Goal: Understand process/instructions: Learn how to perform a task or action

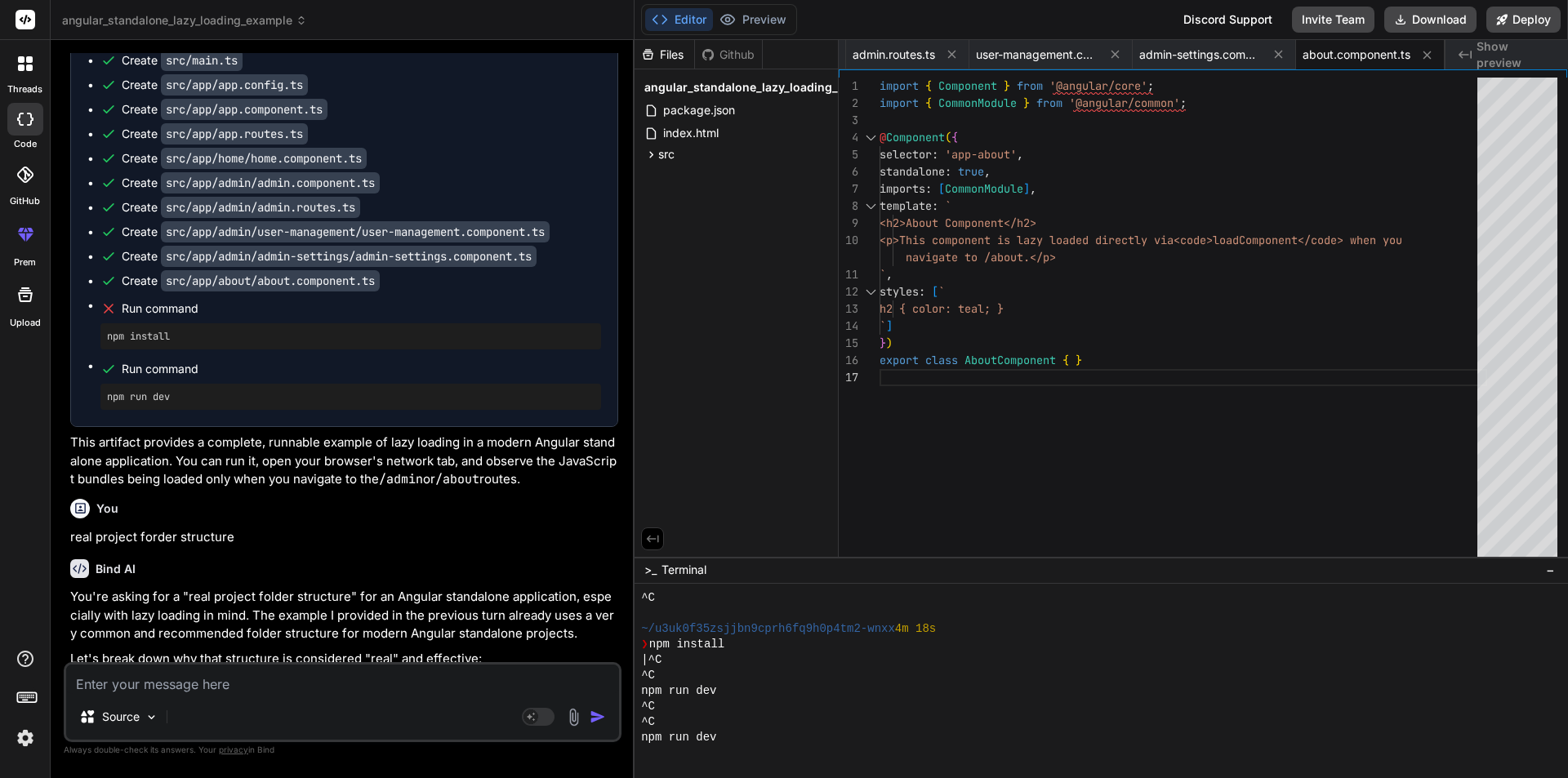
scroll to position [18745, 0]
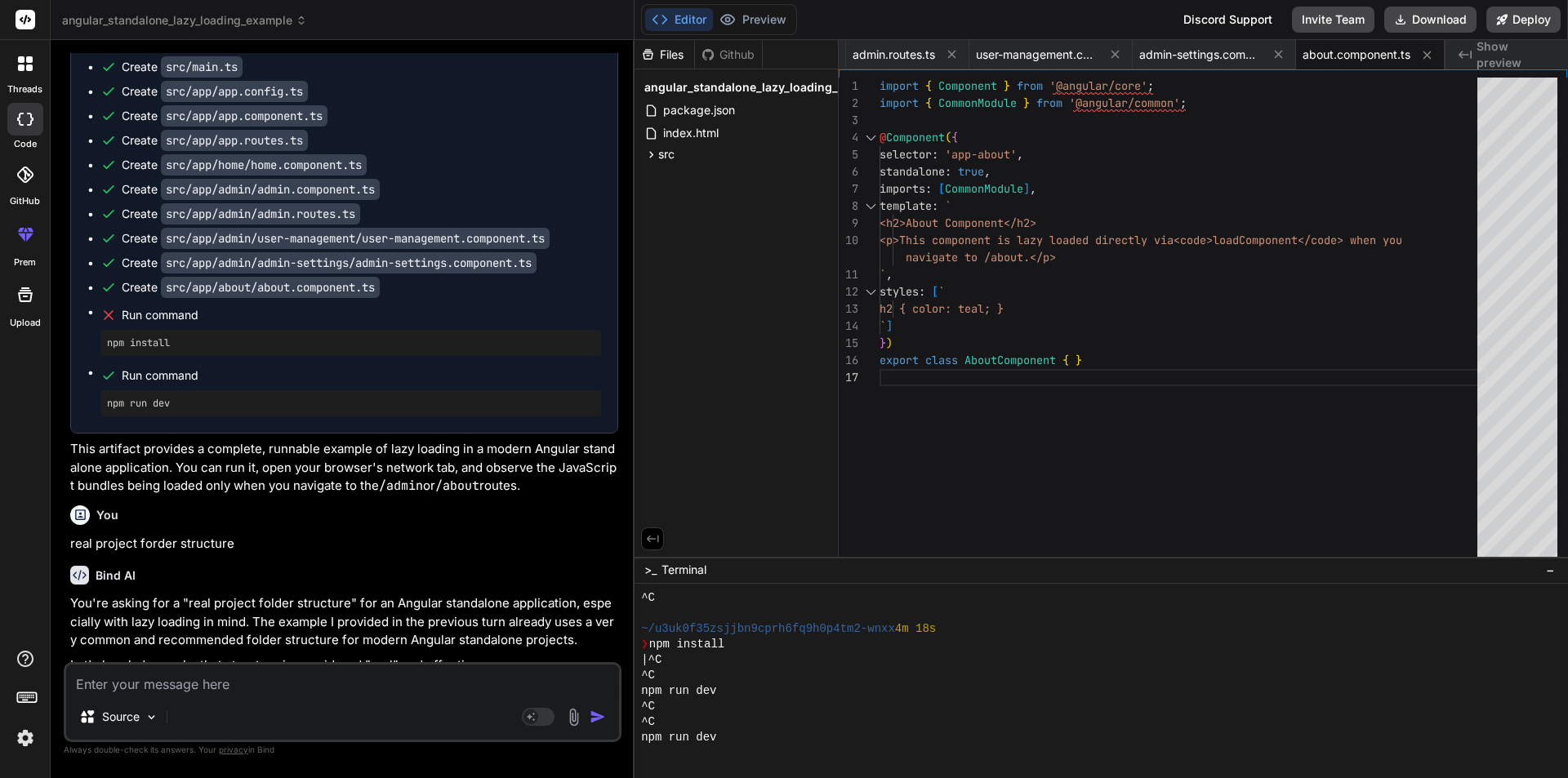
drag, startPoint x: 597, startPoint y: 426, endPoint x: 87, endPoint y: 424, distance: 510.0
copy code "{ path : '**' , redirectTo : '/home' } // Wildcard route for unmatched URLs"
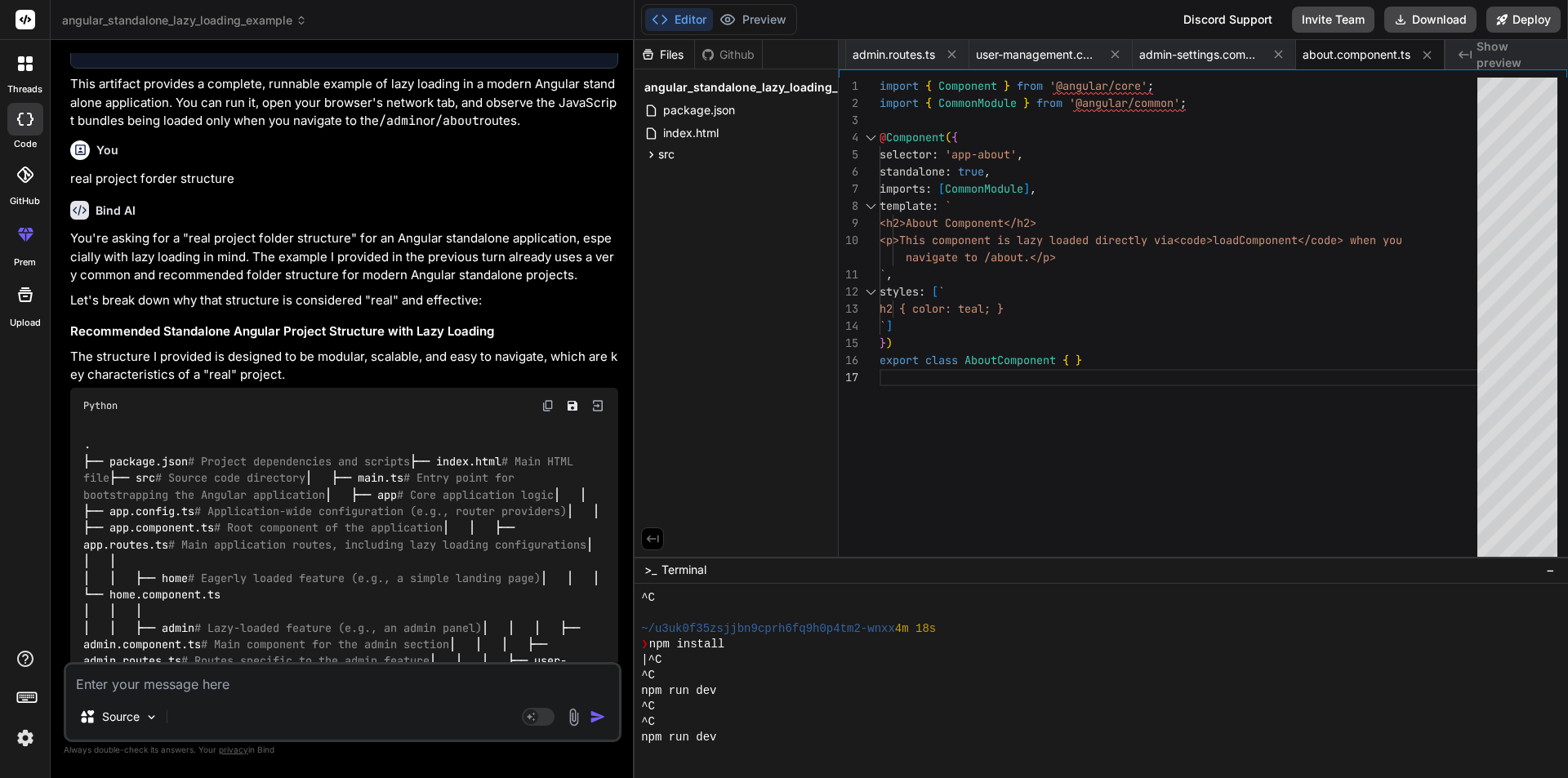
scroll to position [19072, 0]
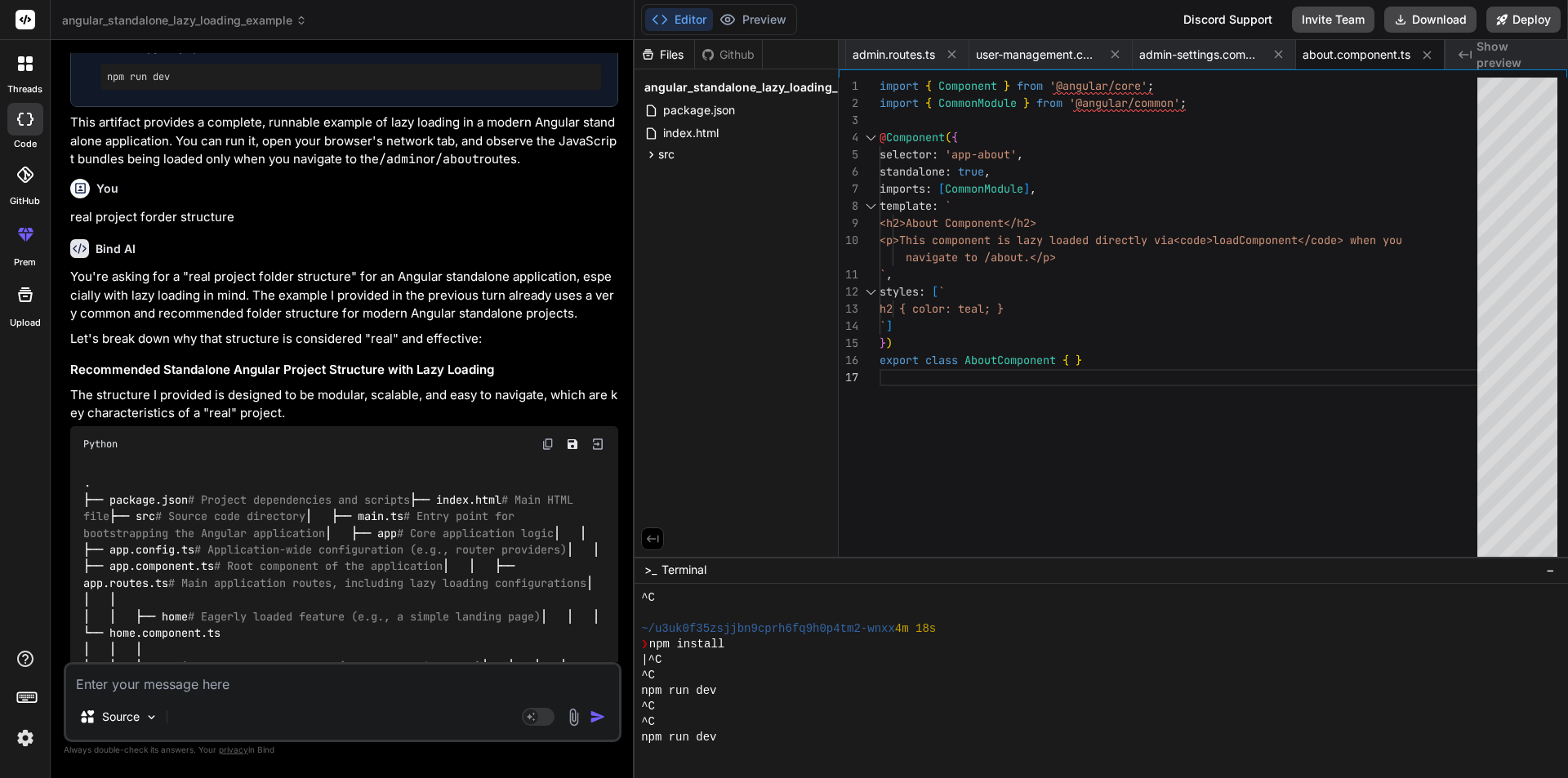
drag, startPoint x: 148, startPoint y: 504, endPoint x: 170, endPoint y: 455, distance: 53.7
drag, startPoint x: 81, startPoint y: 378, endPoint x: 124, endPoint y: 643, distance: 268.5
copy code "export const ADMIN_ROUTES : Routes = [ { path : '' , // This path is relative t…"
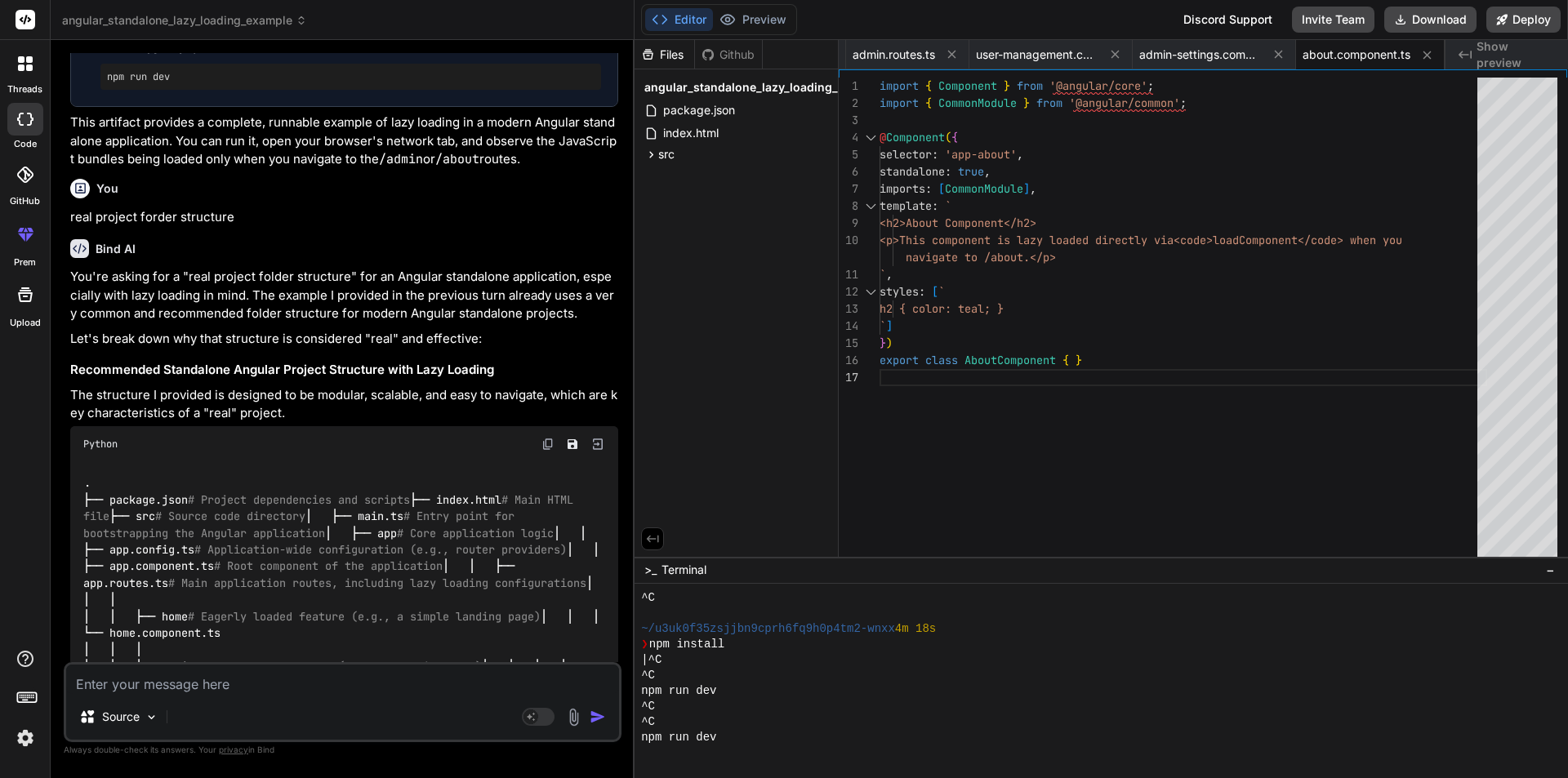
click at [216, 685] on textarea at bounding box center [343, 678] width 553 height 29
paste textarea "export const ADMIN_ROUTES: Routes = [ { path: '', // This path is relative to '…"
type textarea "export const ADMIN_ROUTES: Routes = [ { path: '', // This path is relative to '…"
type textarea "x"
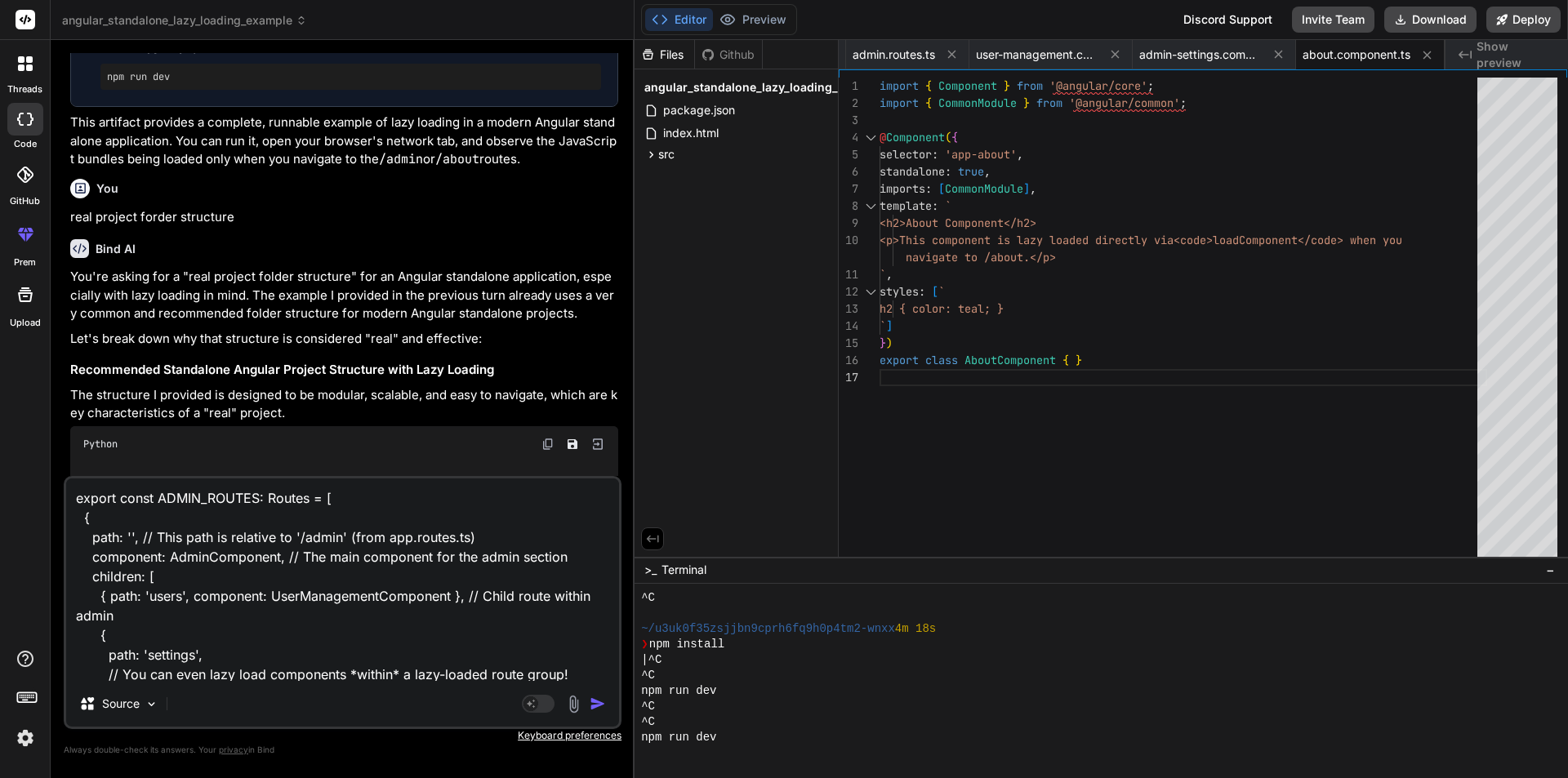
scroll to position [80, 0]
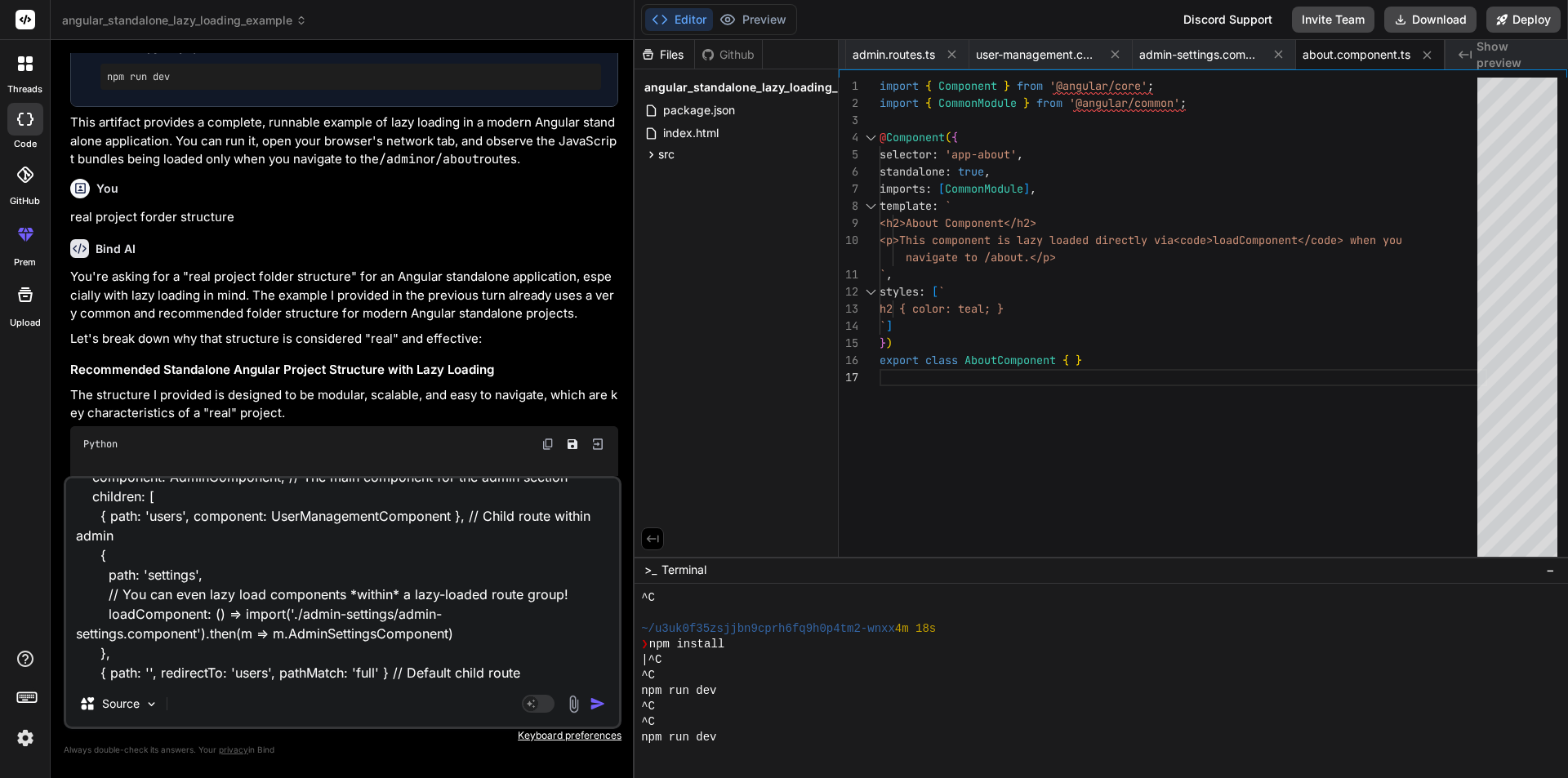
type textarea "export const ADMIN_ROUTES: Routes = [ { path: '', // This path is relative to '…"
type textarea "x"
type textarea "export const ADMIN_ROUTES: Routes = [ { path: '', // This path is relative to '…"
type textarea "x"
type textarea "export const ADMIN_ROUTES: Routes = [ { path: '', // This path is relative to '…"
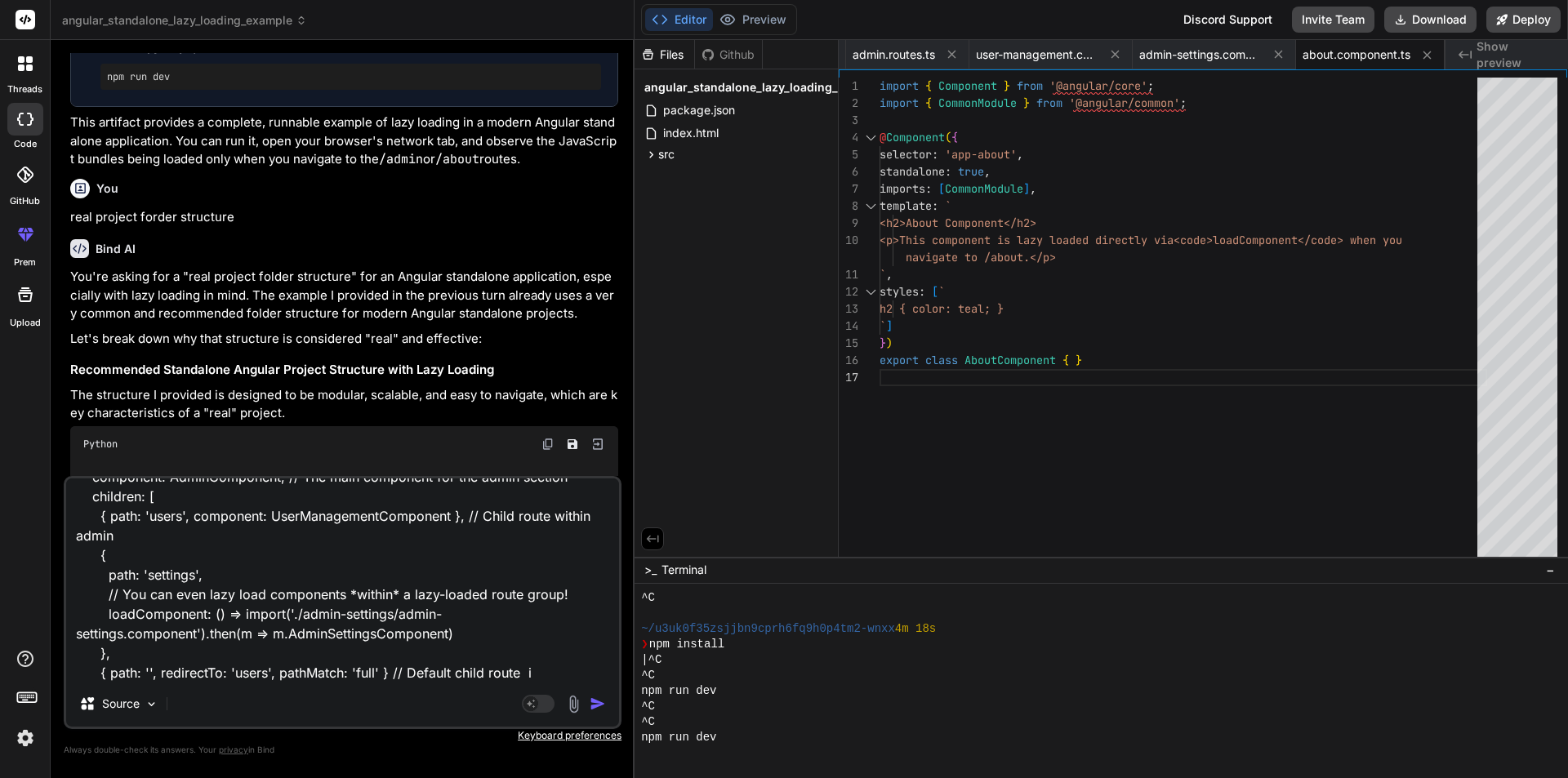
type textarea "x"
type textarea "export const ADMIN_ROUTES: Routes = [ { path: '', // This path is relative to '…"
type textarea "x"
type textarea "export const ADMIN_ROUTES: Routes = [ { path: '', // This path is relative to '…"
type textarea "x"
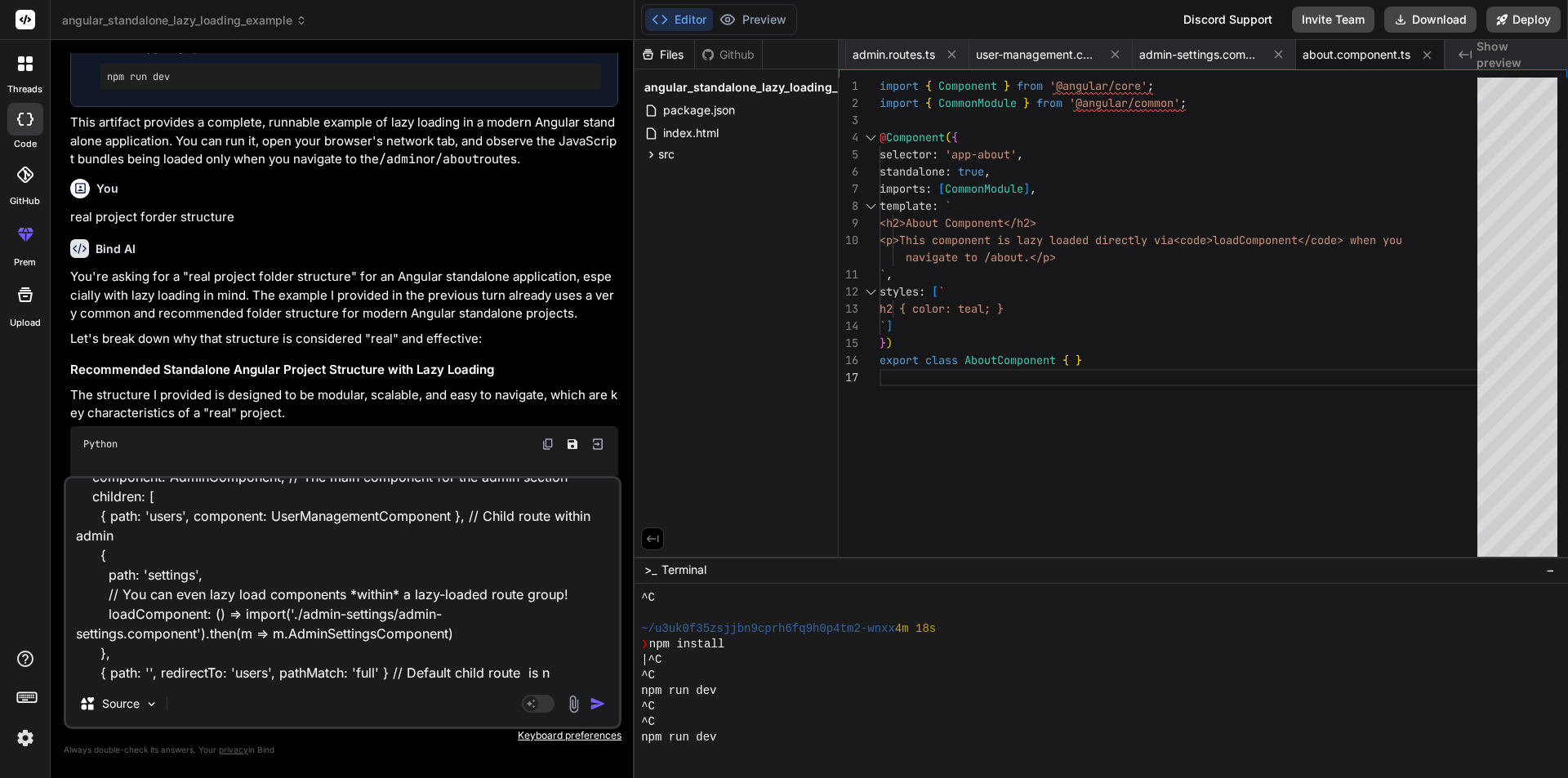
type textarea "export const ADMIN_ROUTES: Routes = [ { path: '', // This path is relative to '…"
type textarea "x"
type textarea "export const ADMIN_ROUTES: Routes = [ { path: '', // This path is relative to '…"
type textarea "x"
type textarea "export const ADMIN_ROUTES: Routes = [ { path: '', // This path is relative to '…"
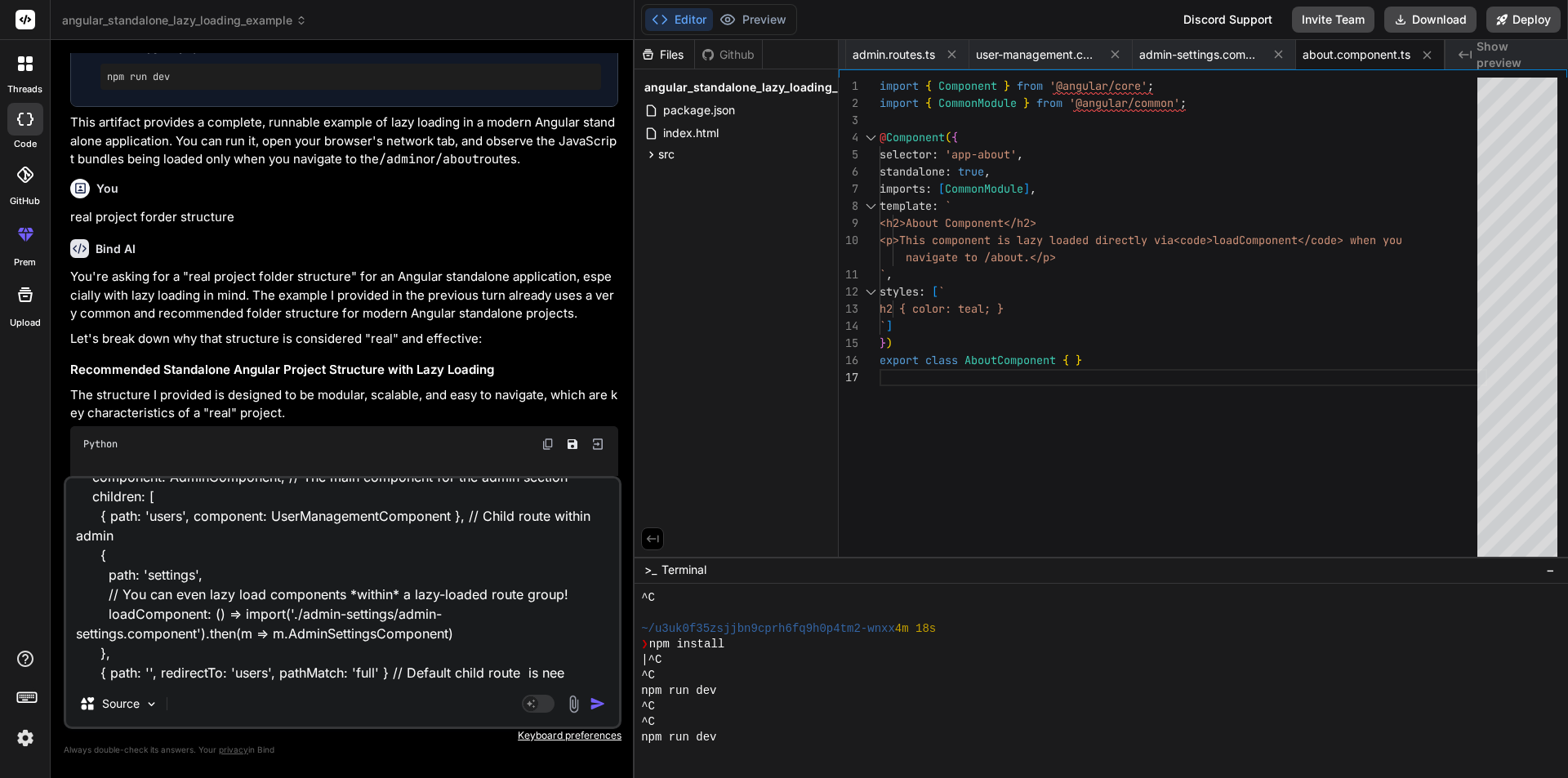
type textarea "x"
type textarea "export const ADMIN_ROUTES: Routes = [ { path: '', // This path is relative to '…"
type textarea "x"
type textarea "export const ADMIN_ROUTES: Routes = [ { path: '', // This path is relative to '…"
type textarea "x"
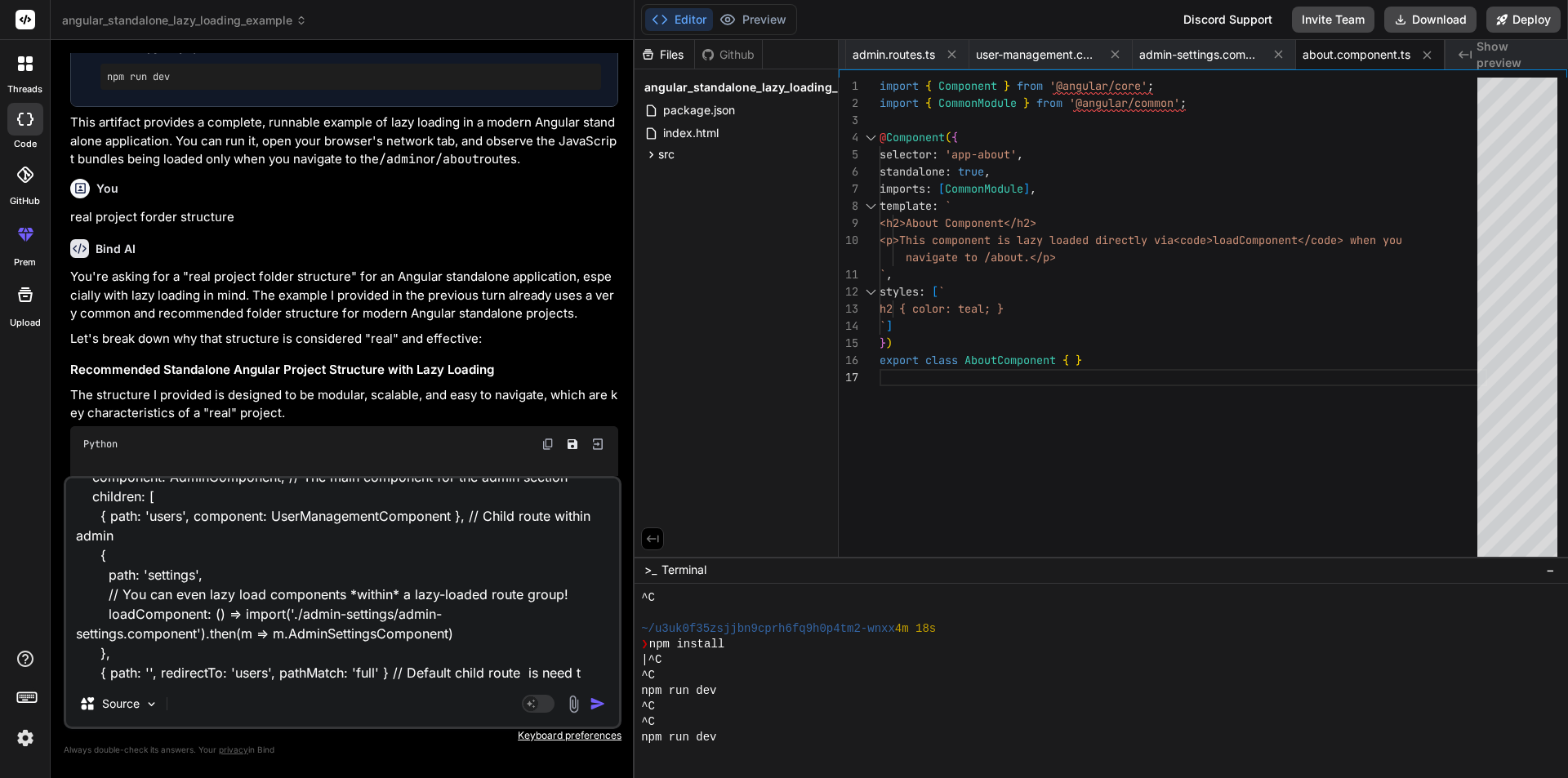
type textarea "export const ADMIN_ROUTES: Routes = [ { path: '', // This path is relative to '…"
type textarea "x"
type textarea "export const ADMIN_ROUTES: Routes = [ { path: '', // This path is relative to '…"
type textarea "x"
type textarea "export const ADMIN_ROUTES: Routes = [ { path: '', // This path is relative to '…"
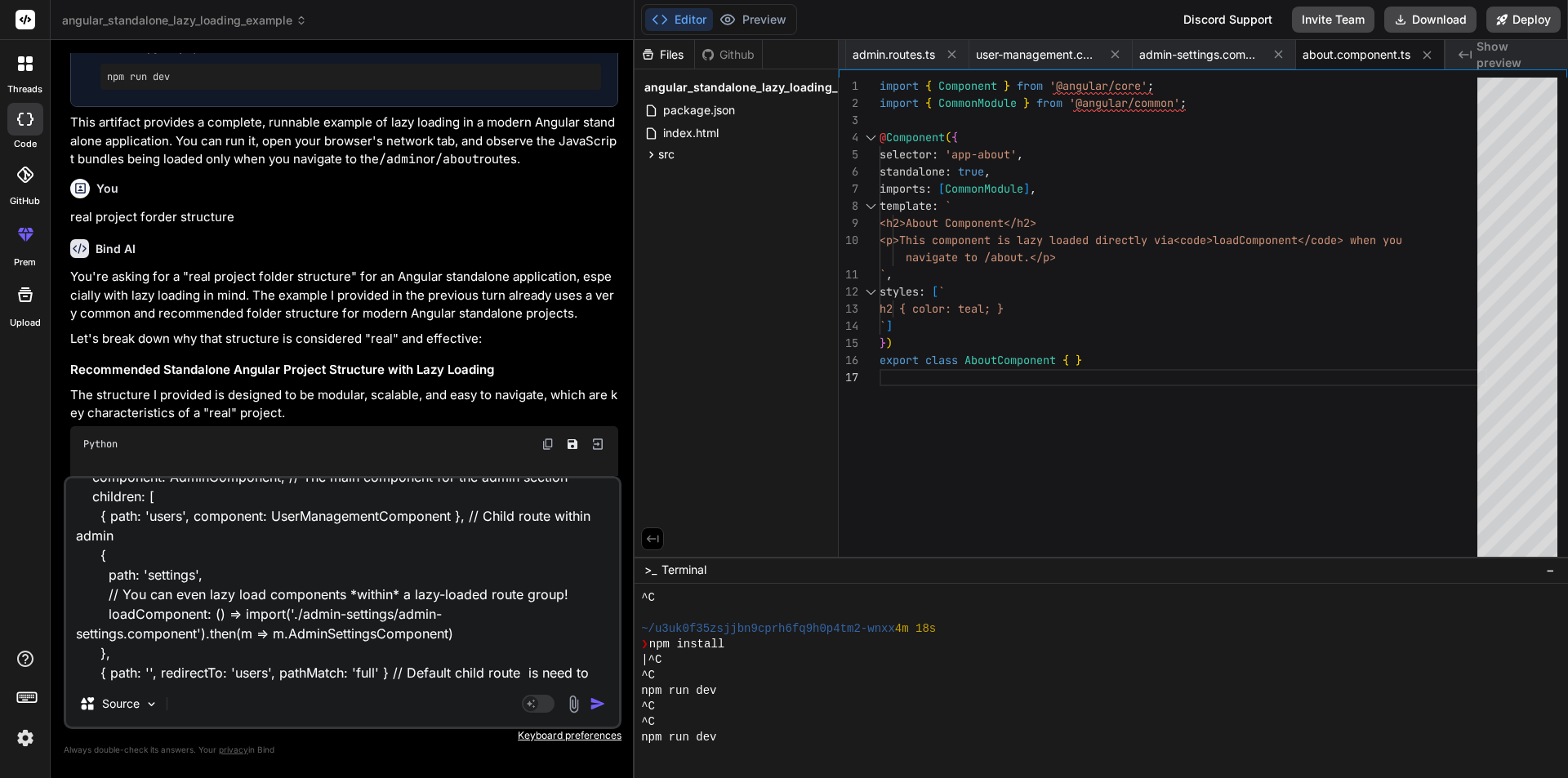
type textarea "x"
type textarea "export const ADMIN_ROUTES: Routes = [ { path: '', // This path is relative to '…"
type textarea "x"
type textarea "export const ADMIN_ROUTES: Routes = [ { path: '', // This path is relative to '…"
type textarea "x"
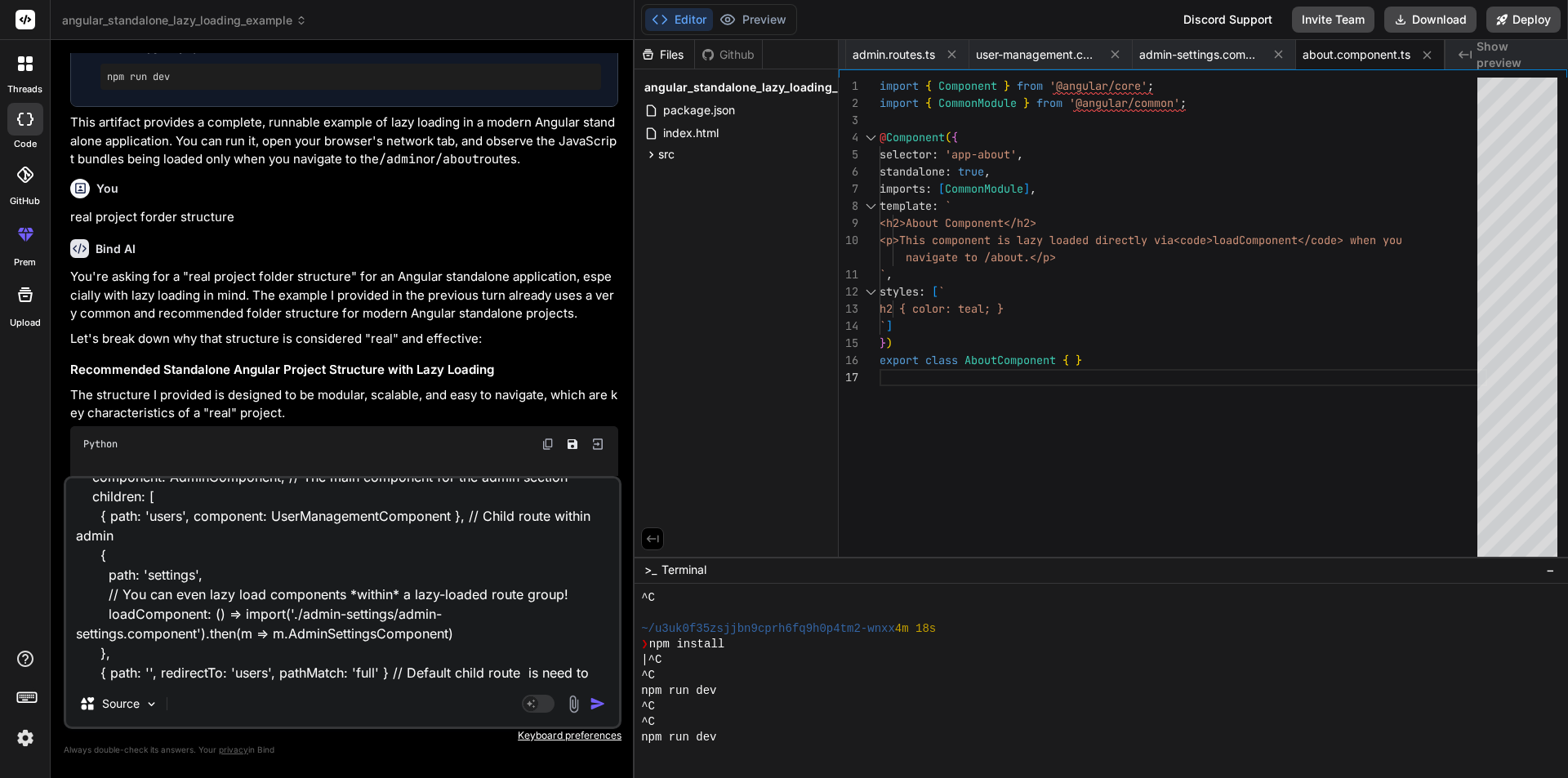
scroll to position [100, 0]
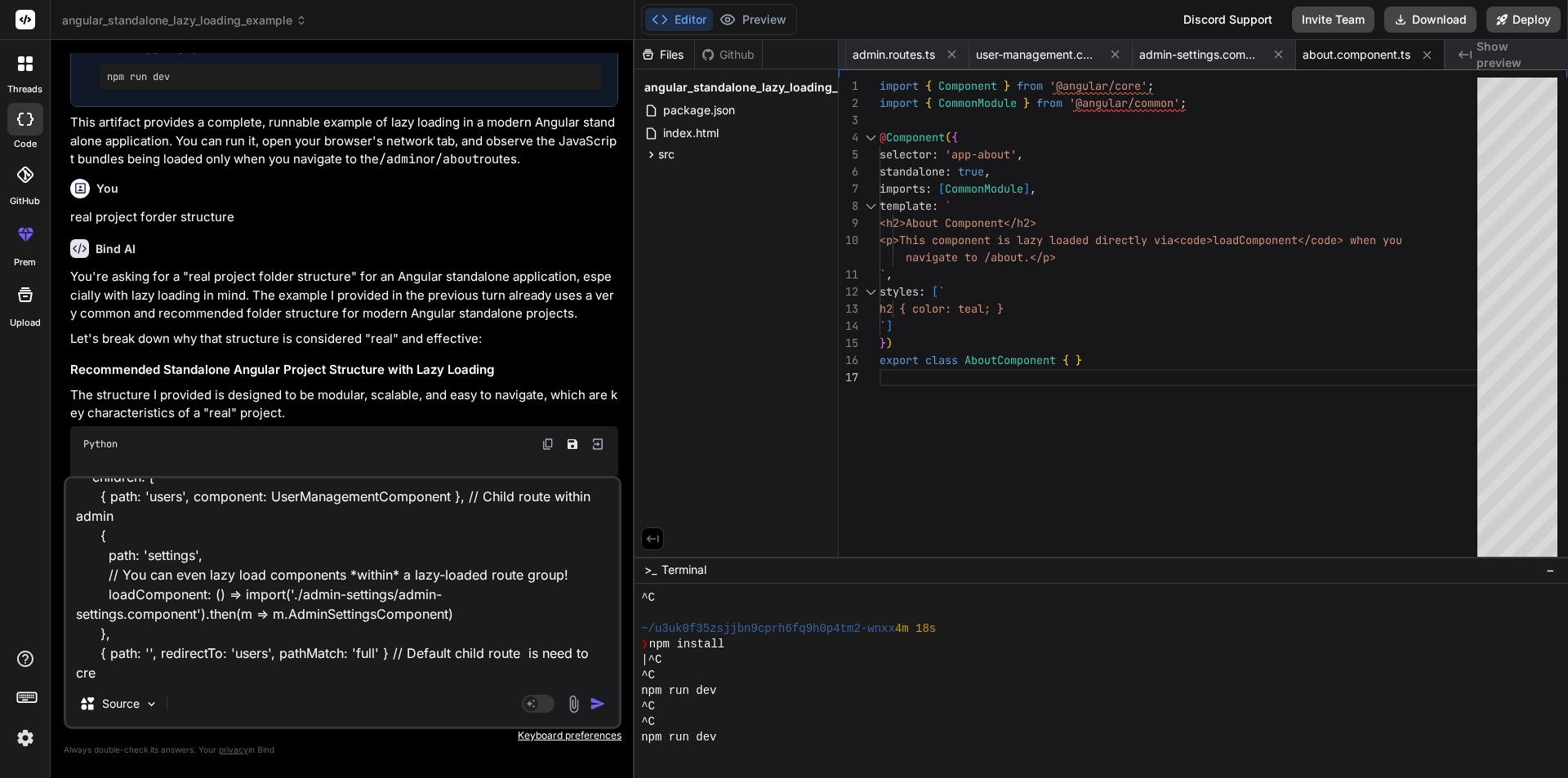
type textarea "export const ADMIN_ROUTES: Routes = [ { path: '', // This path is relative to '…"
type textarea "x"
type textarea "export const ADMIN_ROUTES: Routes = [ { path: '', // This path is relative to '…"
type textarea "x"
type textarea "export const ADMIN_ROUTES: Routes = [ { path: '', // This path is relative to '…"
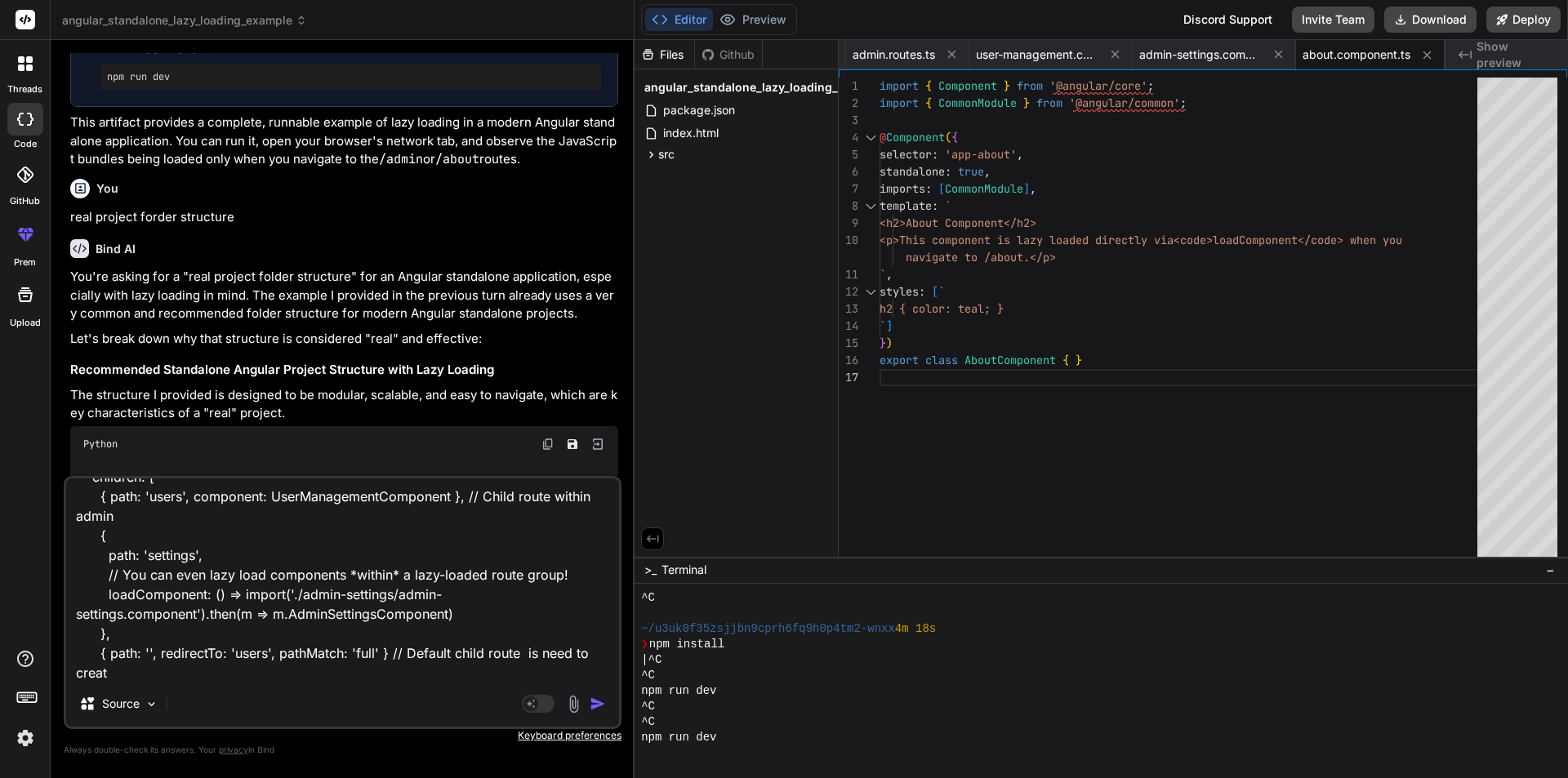
type textarea "x"
type textarea "export const ADMIN_ROUTES: Routes = [ { path: '', // This path is relative to '…"
type textarea "x"
type textarea "export const ADMIN_ROUTES: Routes = [ { path: '', // This path is relative to '…"
type textarea "x"
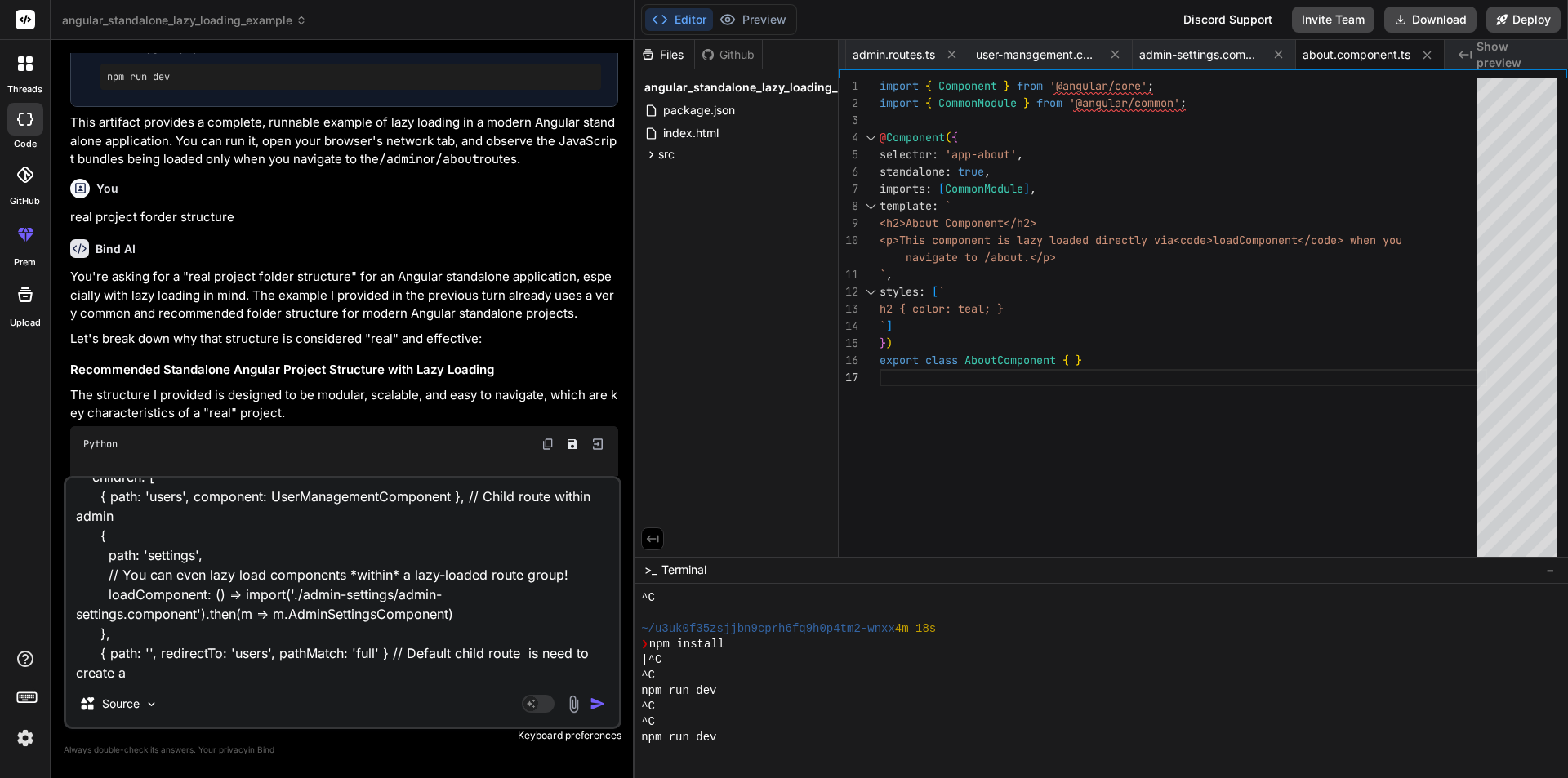
type textarea "export const ADMIN_ROUTES: Routes = [ { path: '', // This path is relative to '…"
type textarea "x"
type textarea "export const ADMIN_ROUTES: Routes = [ { path: '', // This path is relative to '…"
type textarea "x"
type textarea "export const ADMIN_ROUTES: Routes = [ { path: '', // This path is relative to '…"
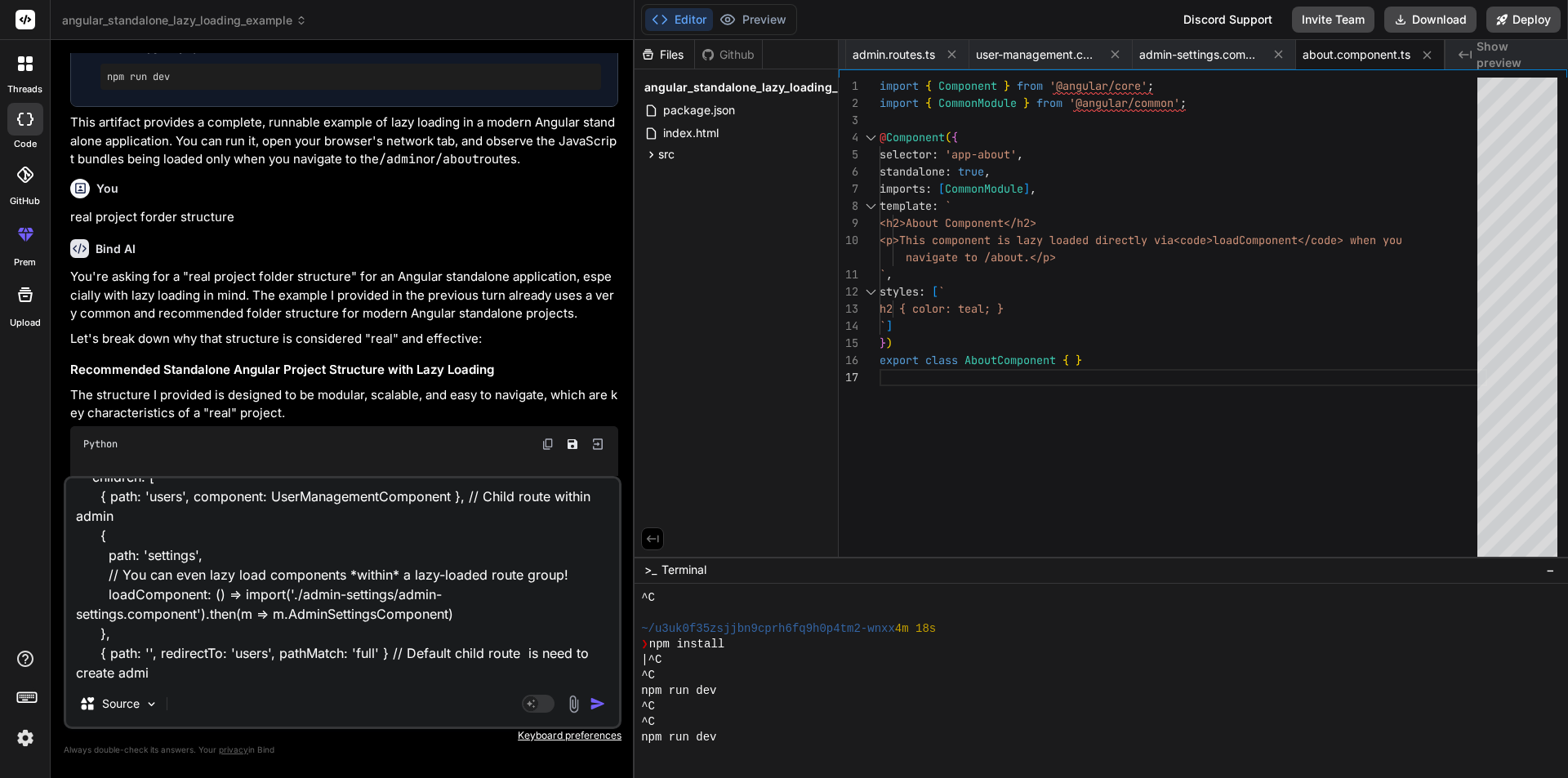
type textarea "x"
type textarea "export const ADMIN_ROUTES: Routes = [ { path: '', // This path is relative to '…"
type textarea "x"
type textarea "export const ADMIN_ROUTES: Routes = [ { path: '', // This path is relative to '…"
type textarea "x"
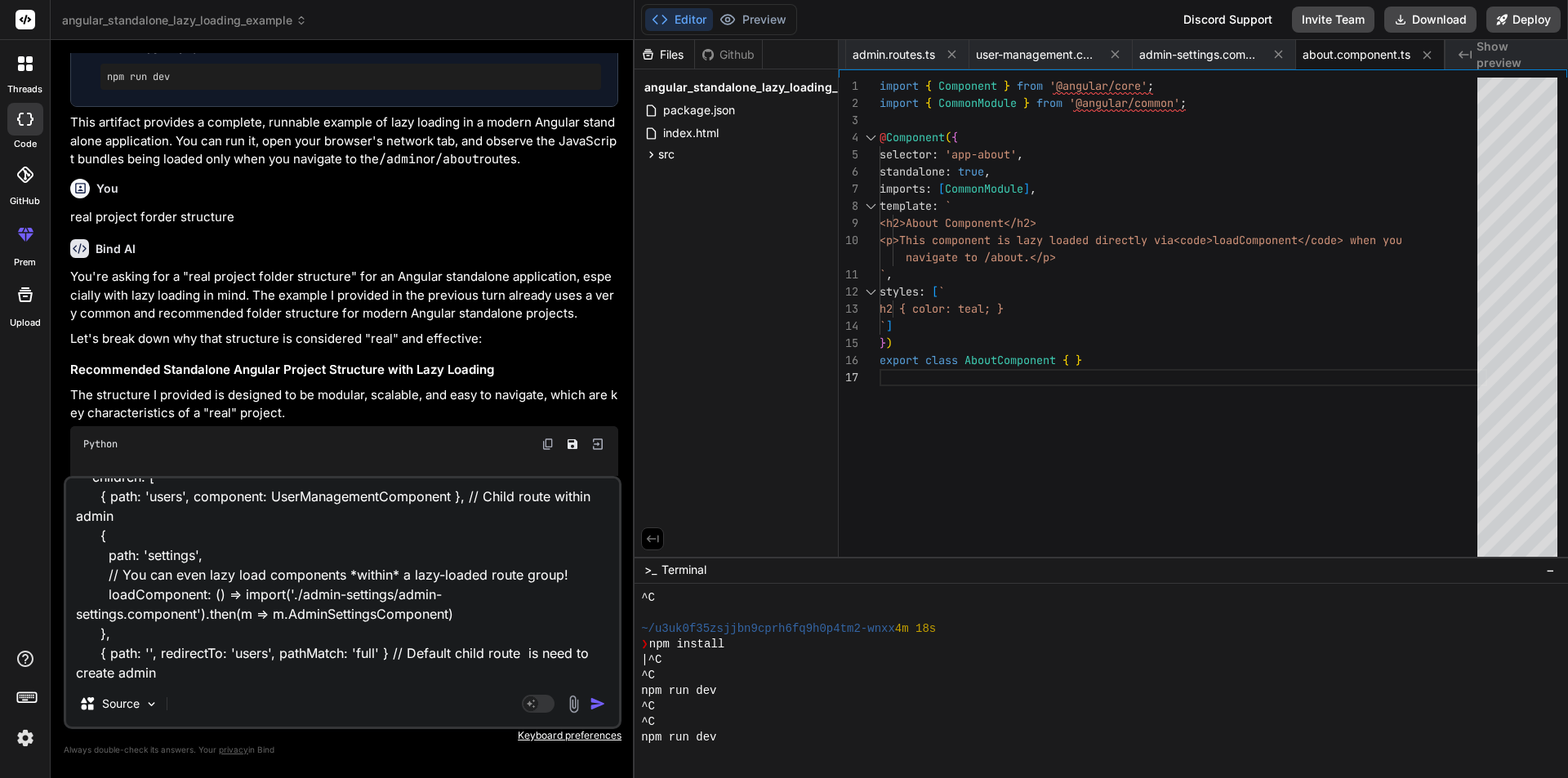
type textarea "export const ADMIN_ROUTES: Routes = [ { path: '', // This path is relative to '…"
type textarea "x"
type textarea "export const ADMIN_ROUTES: Routes = [ { path: '', // This path is relative to '…"
type textarea "x"
type textarea "export const ADMIN_ROUTES: Routes = [ { path: '', // This path is relative to '…"
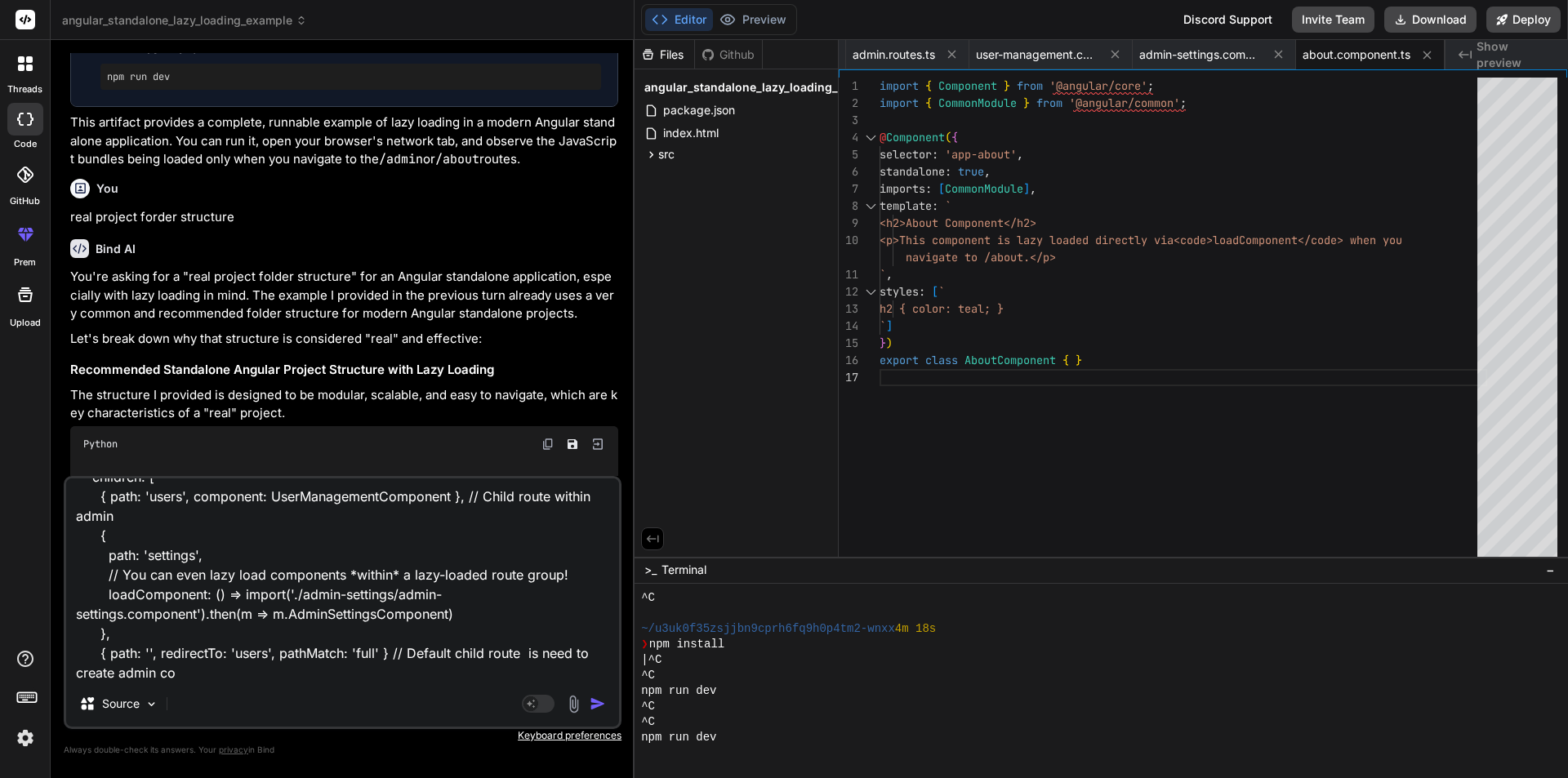
type textarea "x"
type textarea "export const ADMIN_ROUTES: Routes = [ { path: '', // This path is relative to '…"
type textarea "x"
type textarea "export const ADMIN_ROUTES: Routes = [ { path: '', // This path is relative to '…"
type textarea "x"
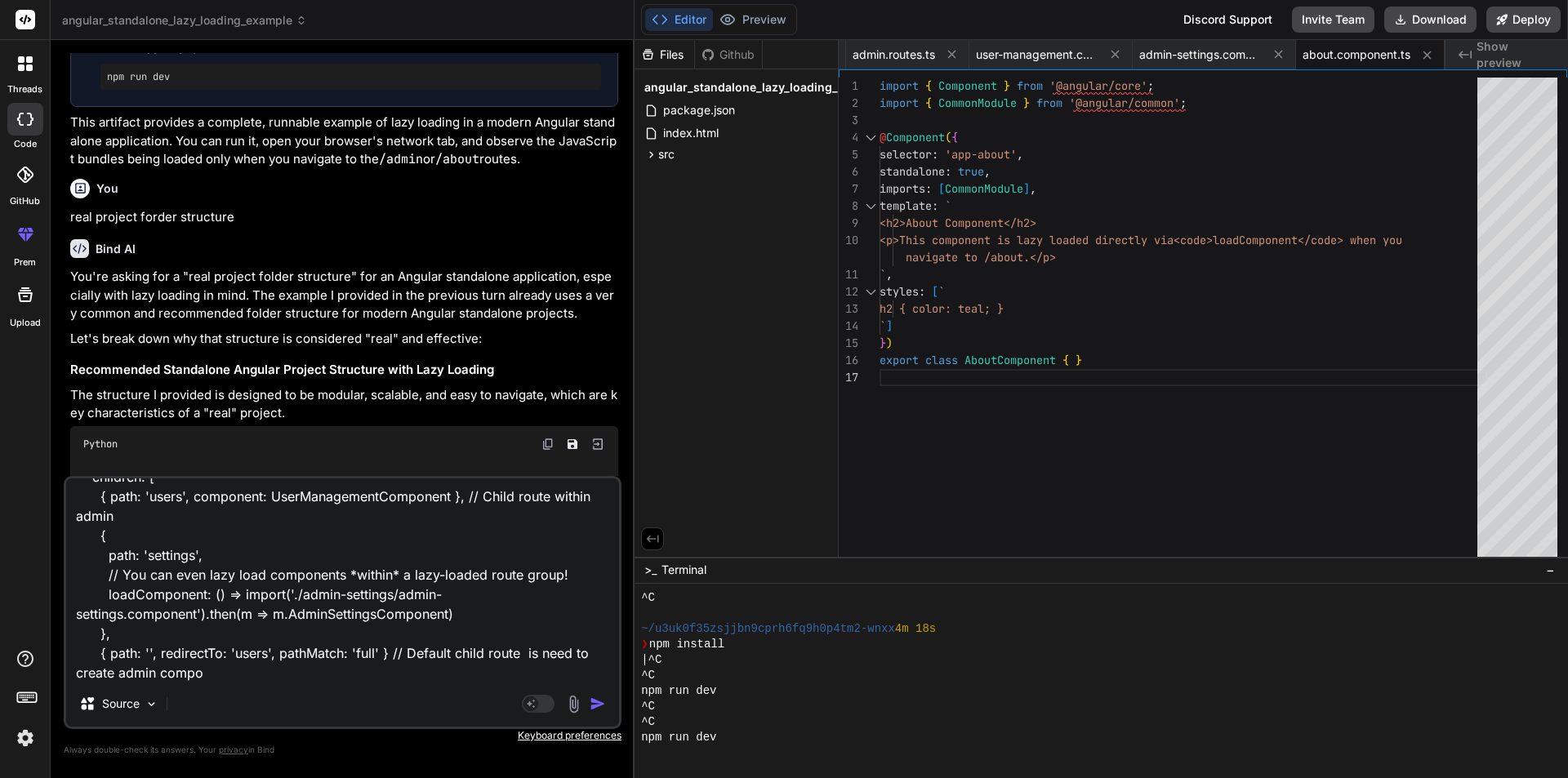
type textarea "export const ADMIN_ROUTES: Routes = [ { path: '', // This path is relative to '…"
type textarea "x"
type textarea "export const ADMIN_ROUTES: Routes = [ { path: '', // This path is relative to '…"
type textarea "x"
type textarea "export const ADMIN_ROUTES: Routes = [ { path: '', // This path is relative to '…"
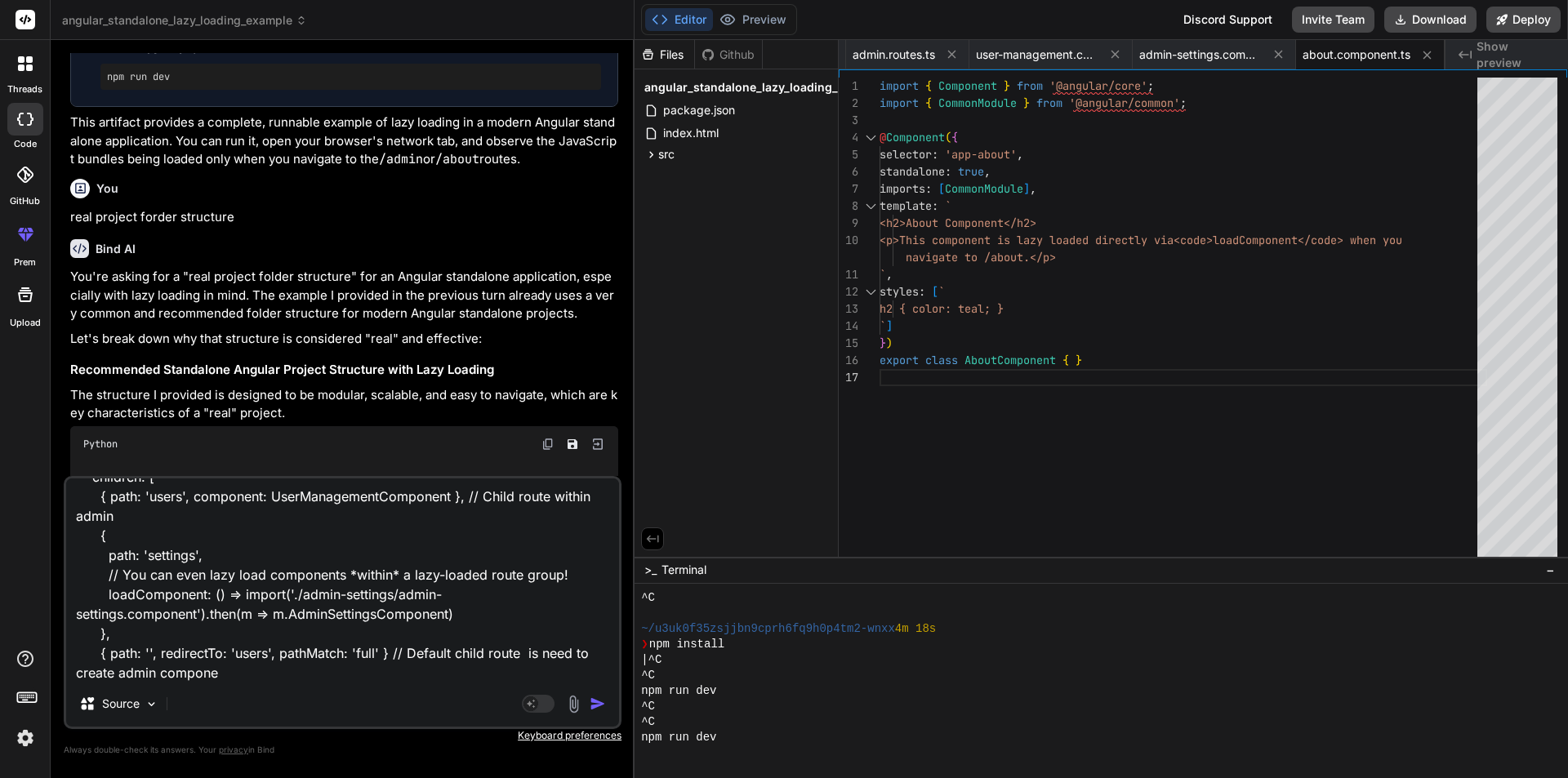
type textarea "x"
type textarea "export const ADMIN_ROUTES: Routes = [ { path: '', // This path is relative to '…"
type textarea "x"
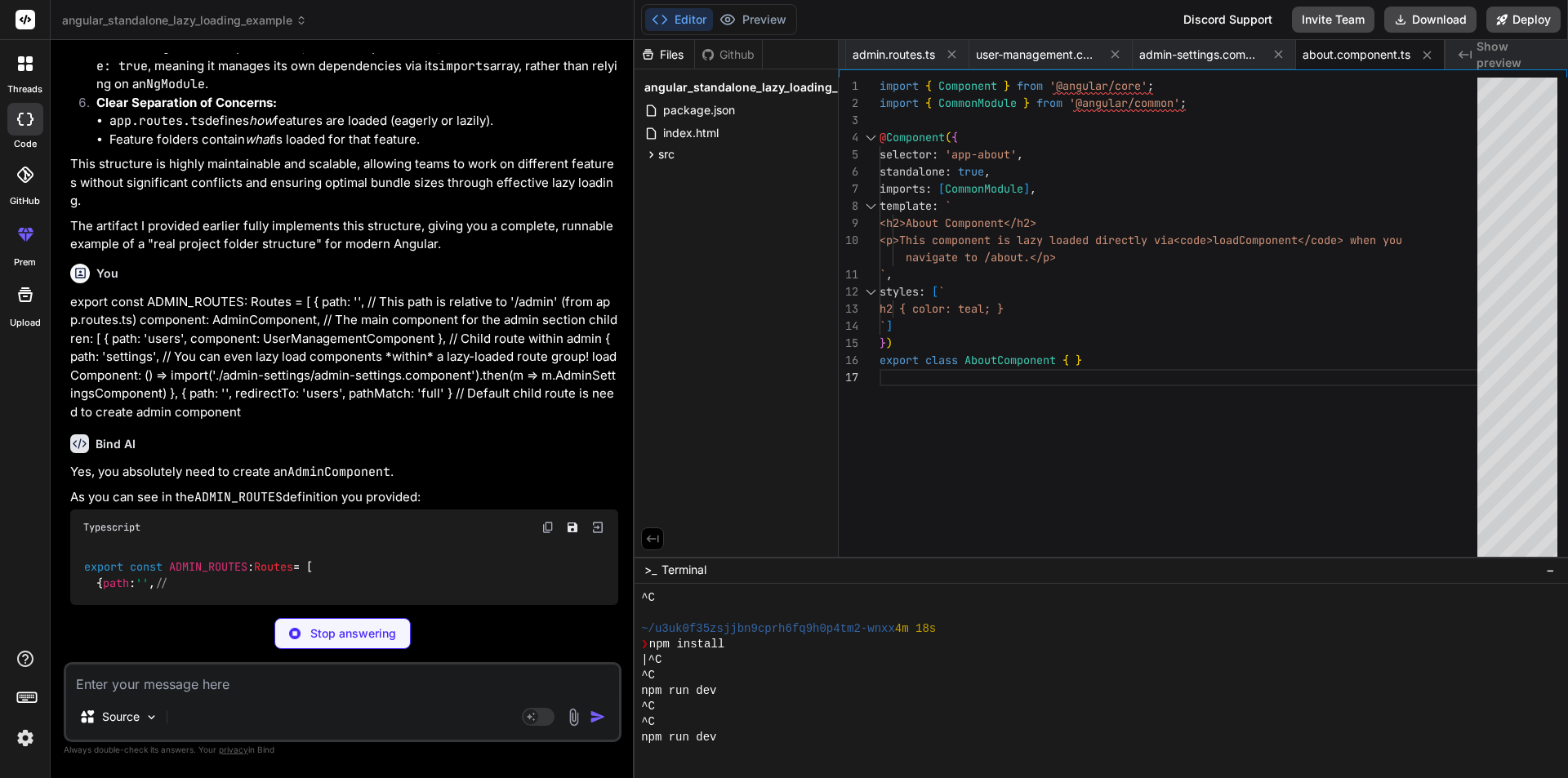
scroll to position [21922, 0]
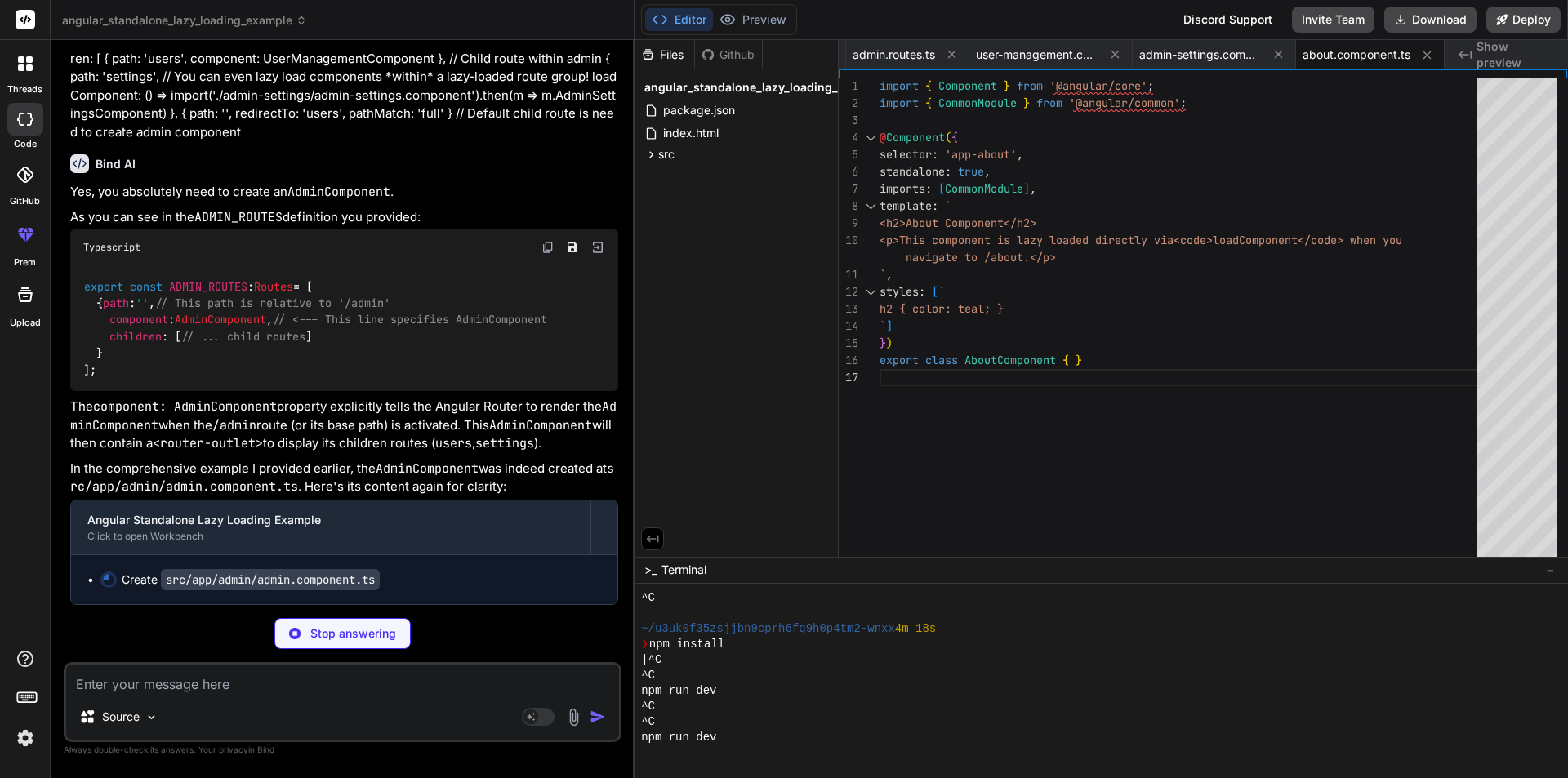
type textarea "x"
type textarea "h3 { color: purple; } nav a { margin-right: 10px; } `] }) export class AdminCom…"
type textarea "x"
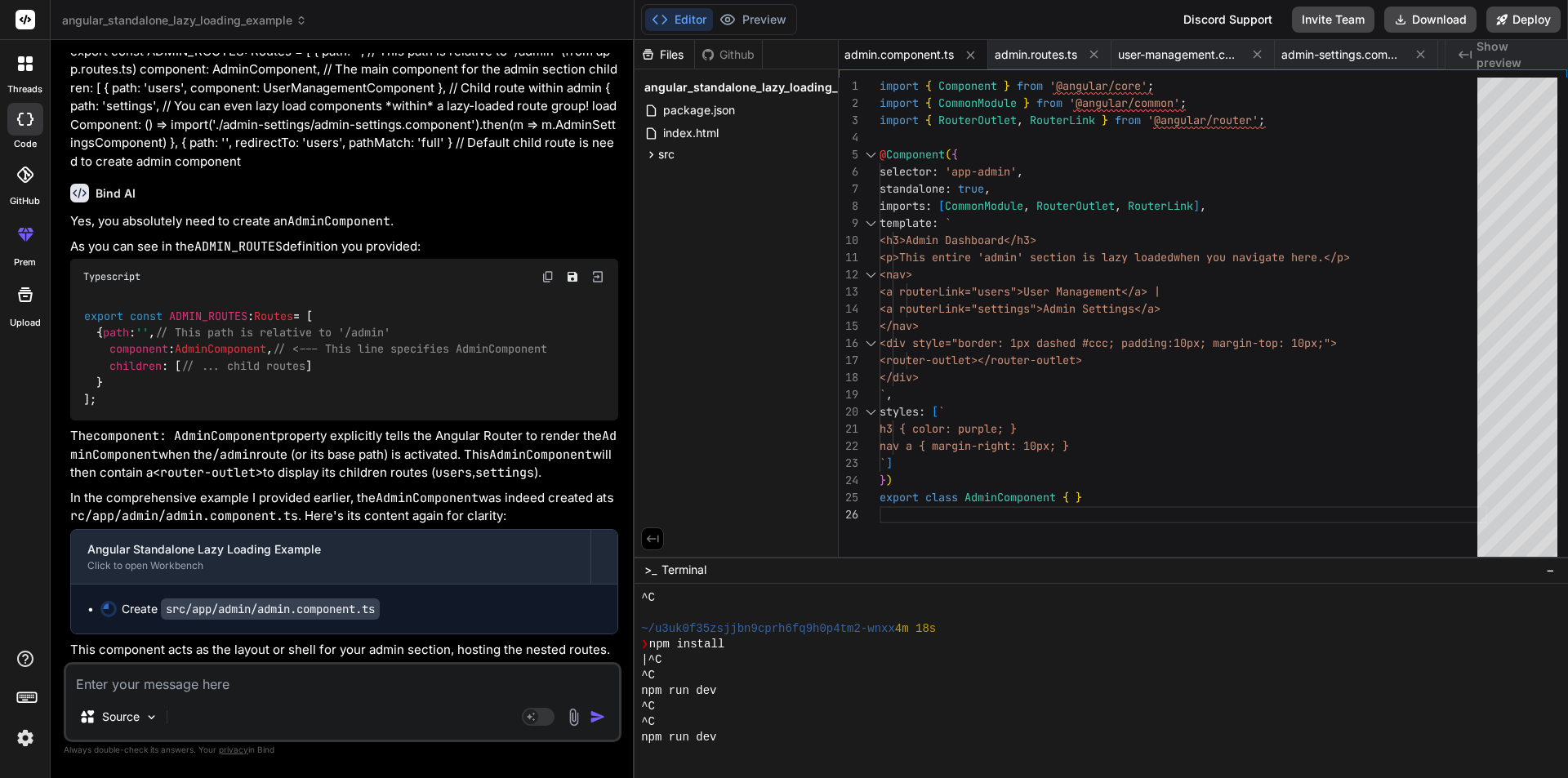
scroll to position [20942, 0]
drag, startPoint x: 289, startPoint y: 524, endPoint x: 185, endPoint y: 525, distance: 104.0
copy code "user-management"
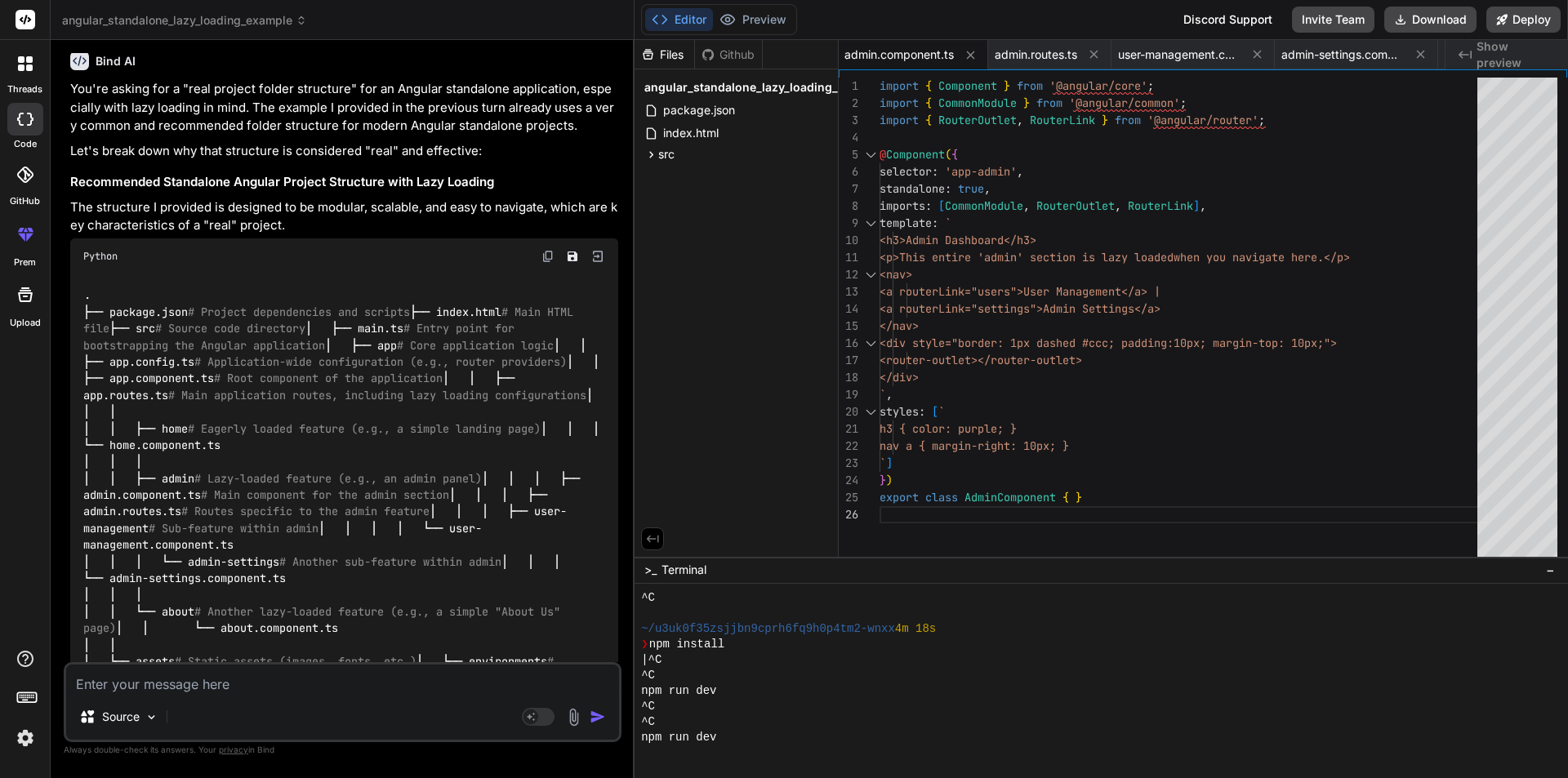
scroll to position [19147, 0]
